Goal: Information Seeking & Learning: Find specific fact

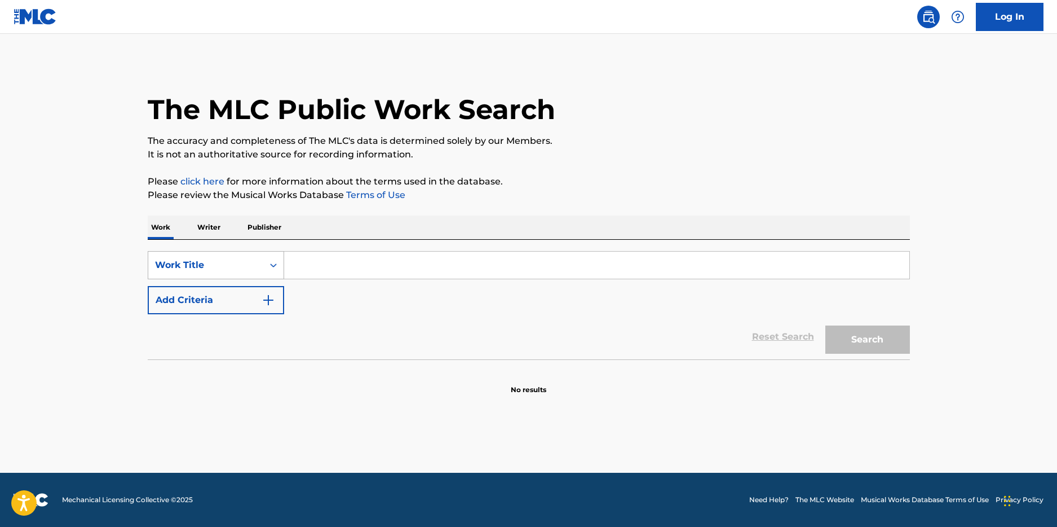
click at [261, 258] on div "Work Title" at bounding box center [205, 264] width 115 height 21
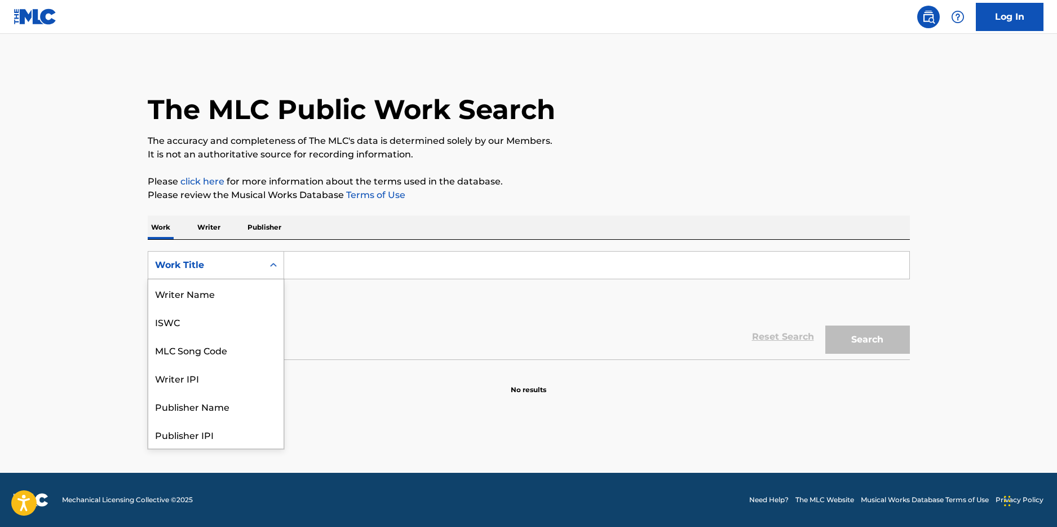
scroll to position [56, 0]
click at [330, 373] on section "No results" at bounding box center [529, 379] width 762 height 29
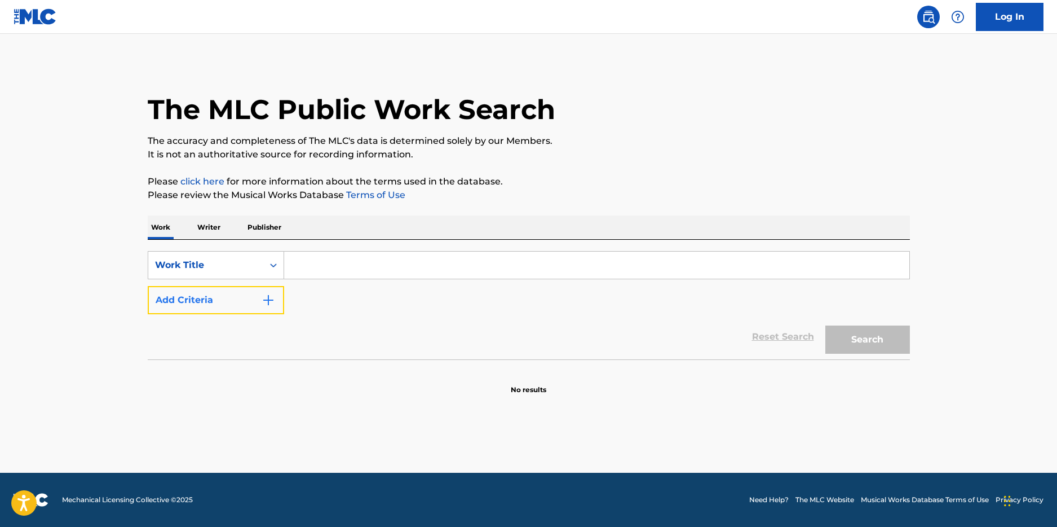
click at [208, 302] on button "Add Criteria" at bounding box center [216, 300] width 136 height 28
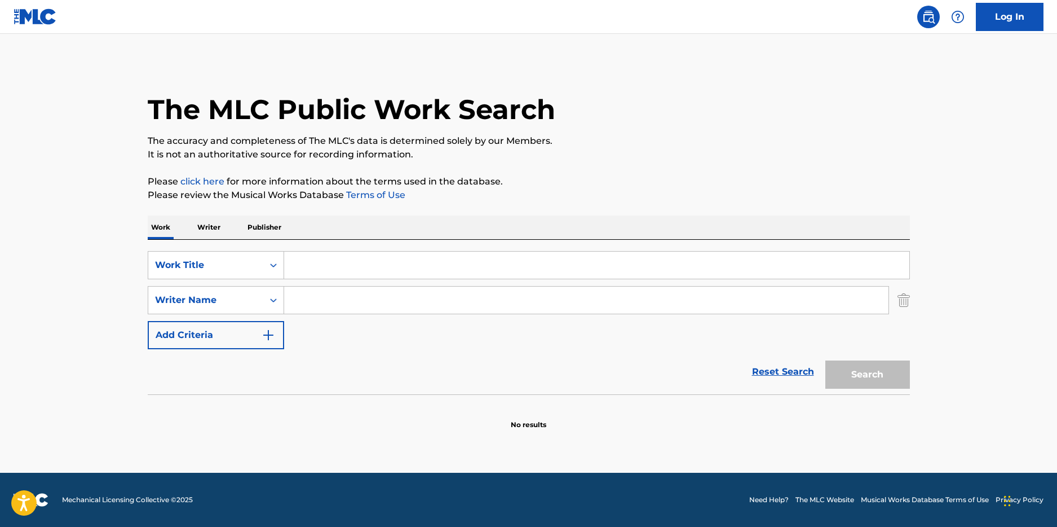
click at [321, 305] on input "Search Form" at bounding box center [586, 300] width 605 height 27
paste input "[PERSON_NAME]"
type input "[PERSON_NAME]"
click at [443, 261] on input "Search Form" at bounding box center [596, 265] width 625 height 27
type input "a"
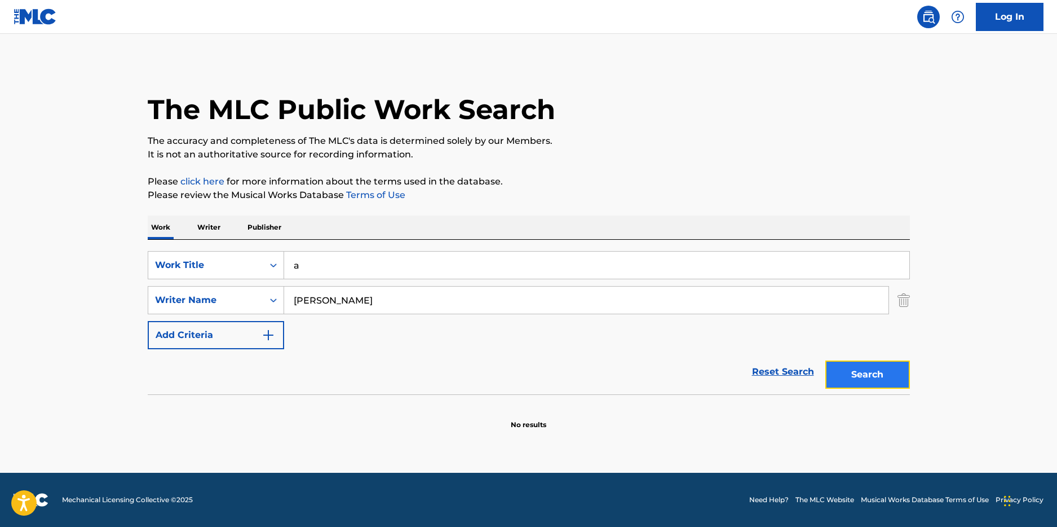
click at [845, 373] on button "Search" at bounding box center [868, 374] width 85 height 28
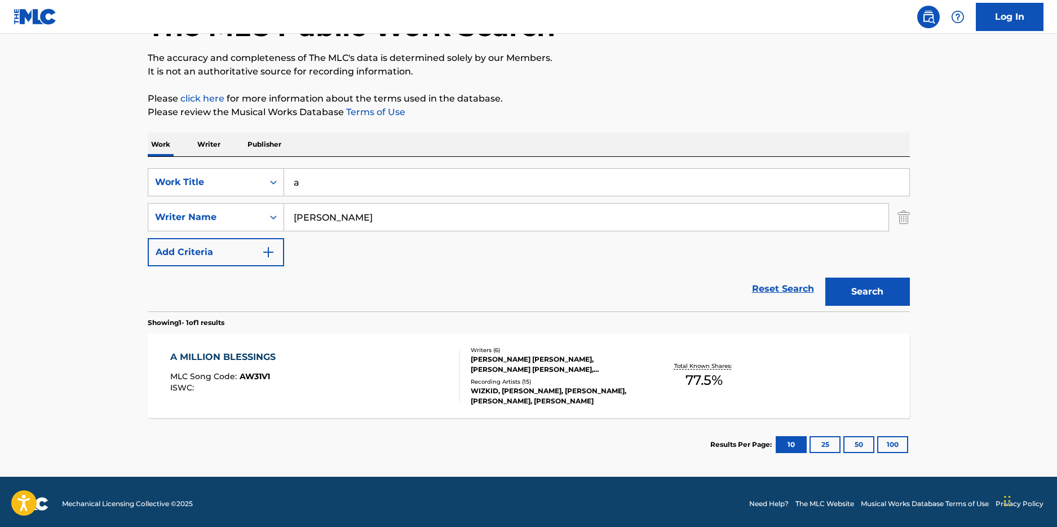
scroll to position [87, 0]
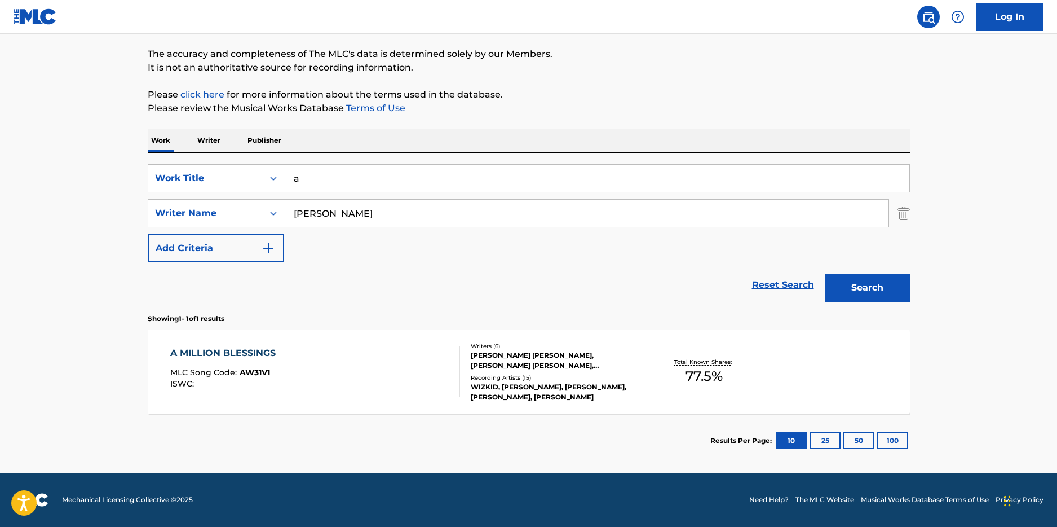
click at [360, 363] on div "A MILLION BLESSINGS MLC Song Code : AW31V1 ISWC :" at bounding box center [315, 371] width 290 height 51
